Goal: Check status: Check status

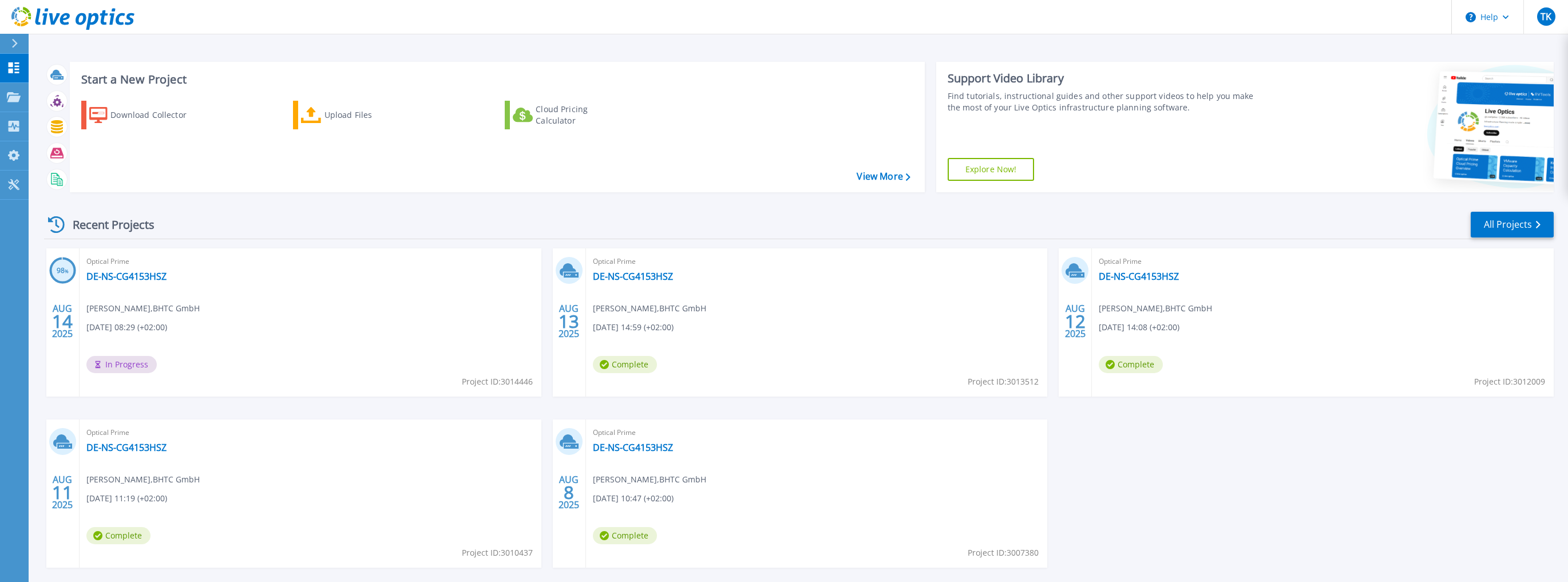
click at [145, 283] on div "Optical Prime DE-NS-CG4153HSZ Tobias Kluge , BHTC GmbH 08/14/2025, 08:29 (+02:0…" at bounding box center [311, 322] width 462 height 148
click at [146, 279] on link "DE-NS-CG4153HSZ" at bounding box center [126, 276] width 80 height 11
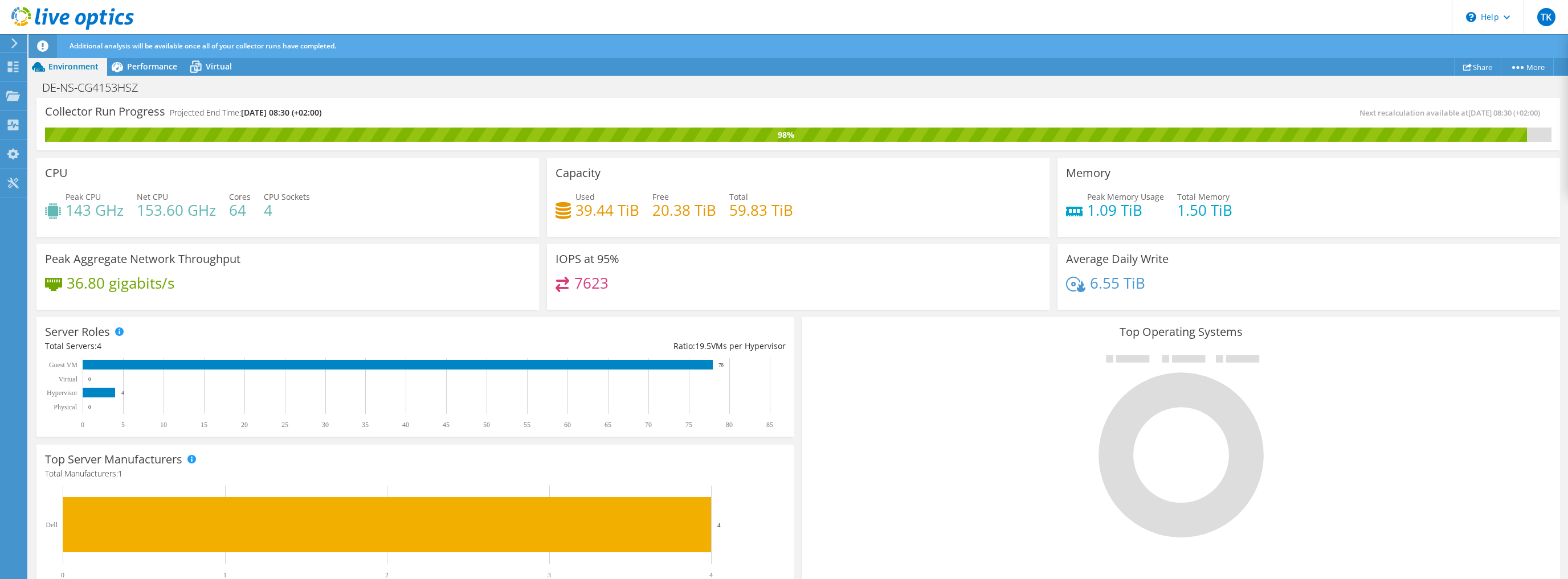
scroll to position [49, 0]
click at [136, 70] on span "Performance" at bounding box center [152, 66] width 50 height 10
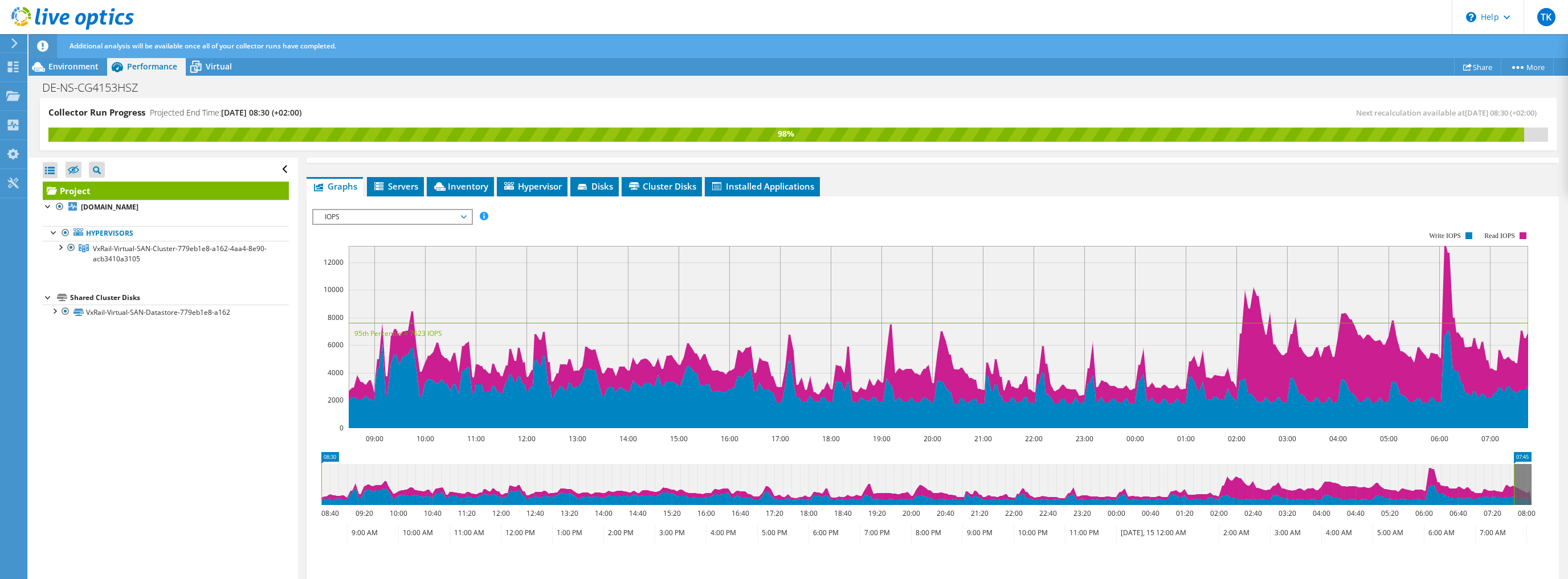
scroll to position [186, 0]
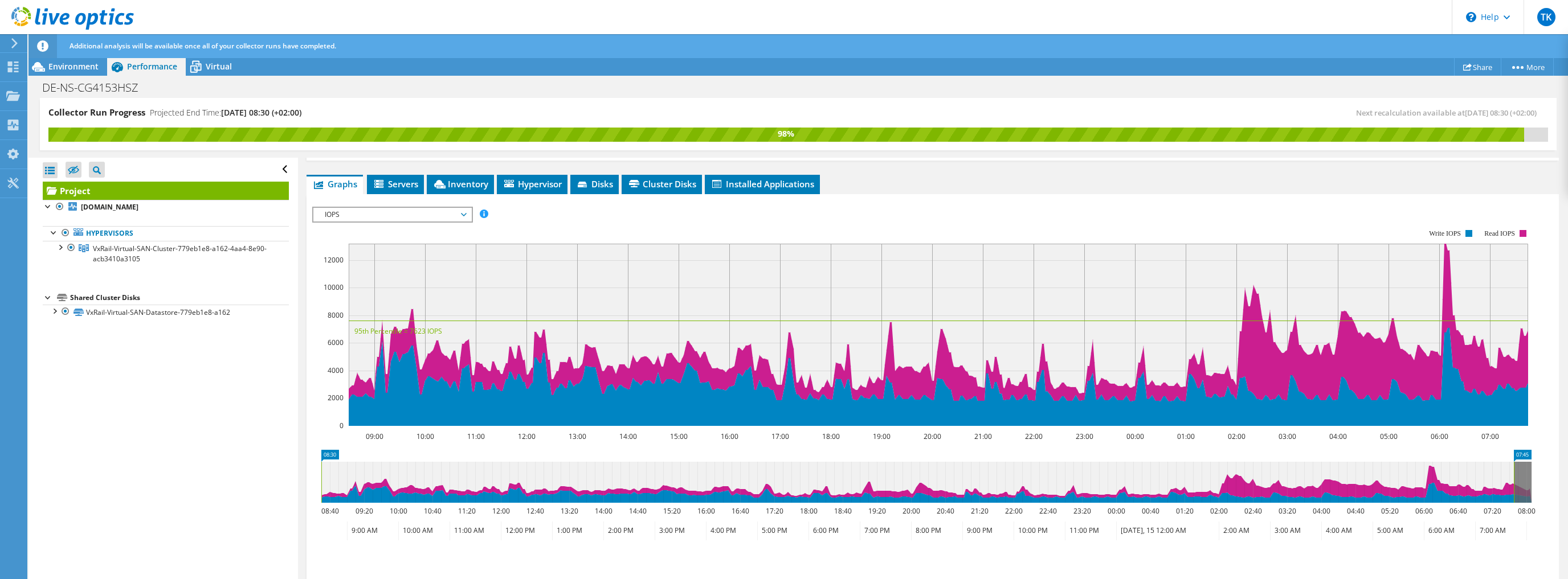
click at [390, 214] on span "IOPS" at bounding box center [392, 215] width 146 height 13
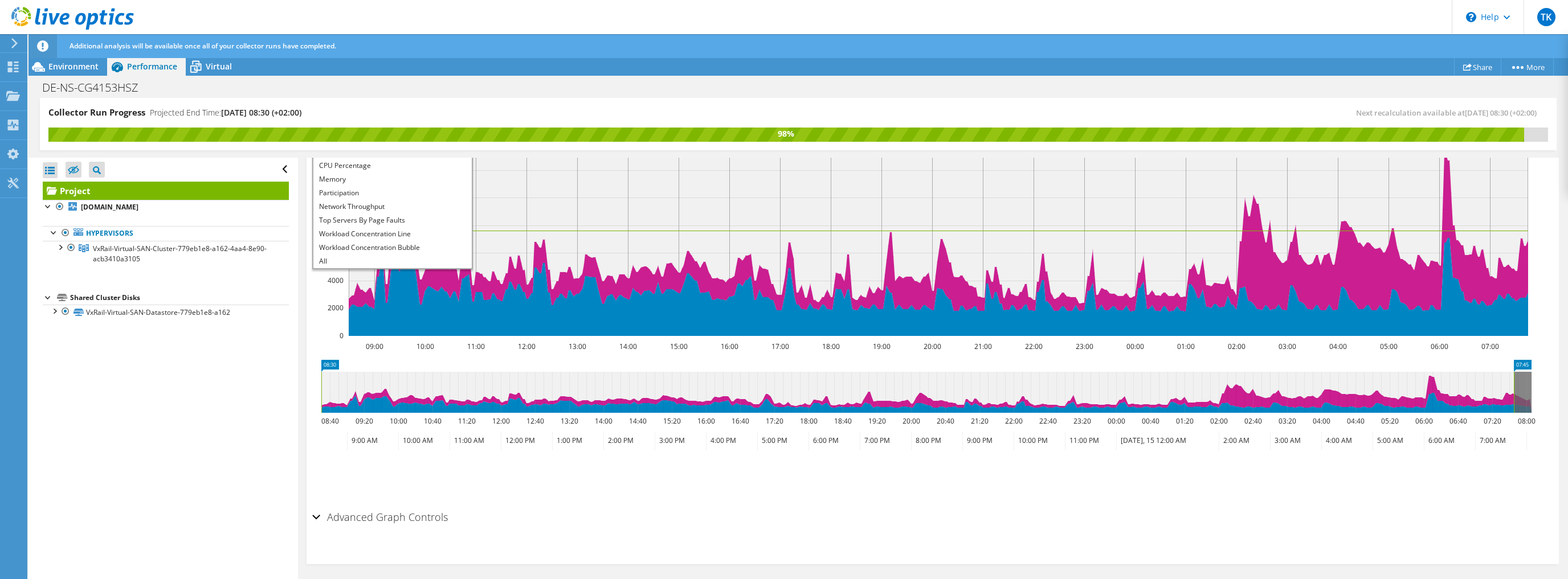
scroll to position [277, 0]
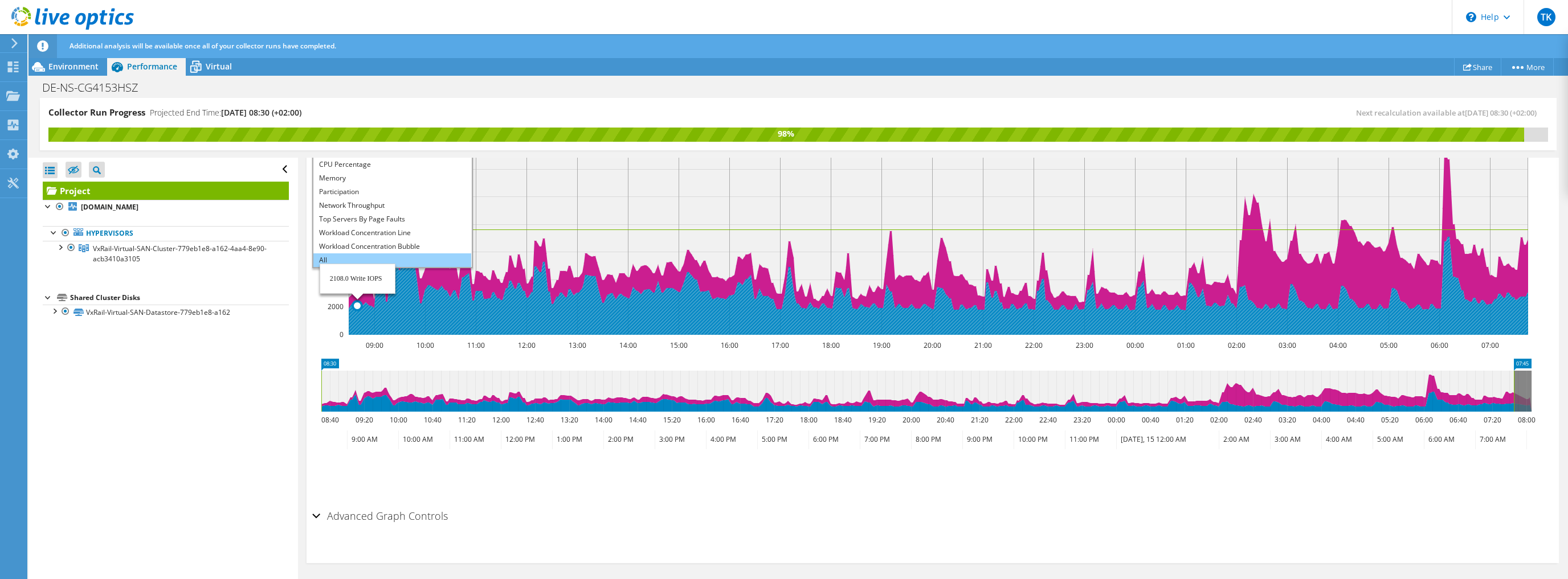
click at [341, 253] on li "All" at bounding box center [392, 260] width 158 height 13
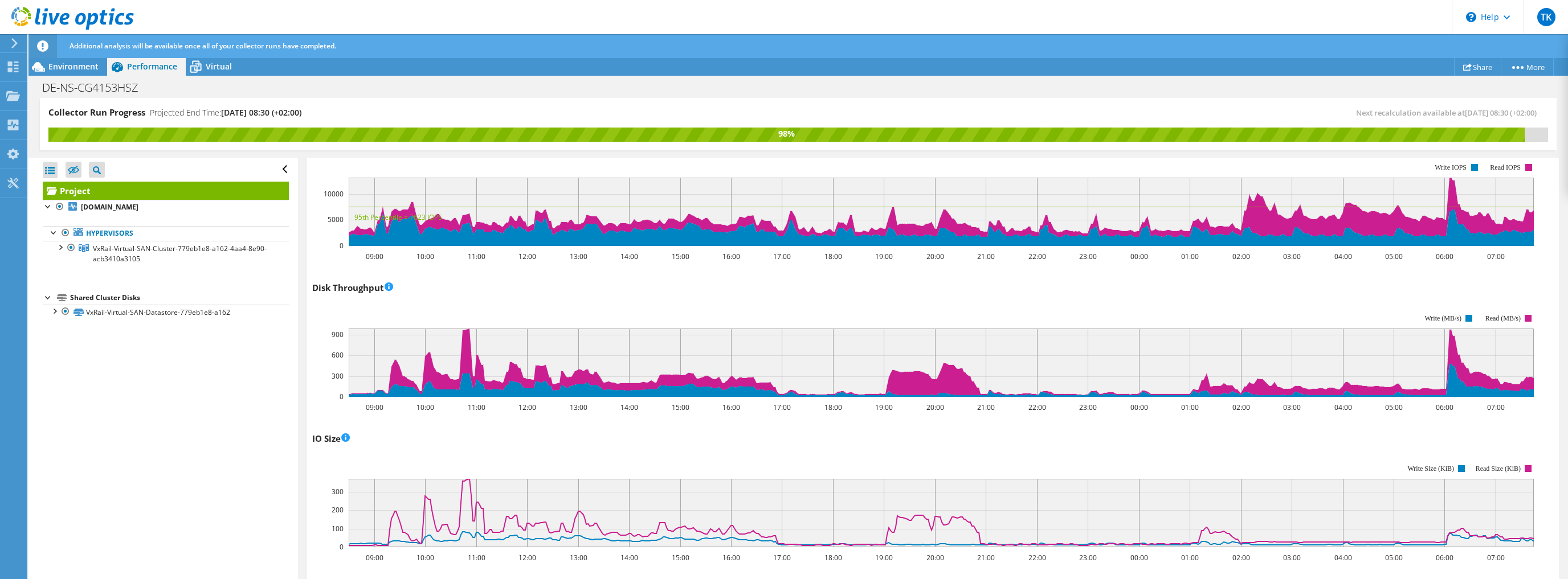
click at [266, 557] on div "Open All Close All Hide Excluded Nodes Project Tree Filter" at bounding box center [163, 369] width 269 height 422
click at [709, 300] on rect at bounding box center [925, 355] width 1226 height 114
